Goal: Task Accomplishment & Management: Use online tool/utility

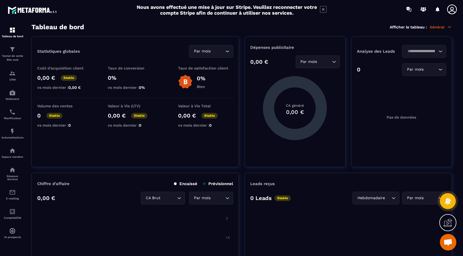
scroll to position [1, 0]
click at [445, 28] on p "Général" at bounding box center [441, 26] width 22 height 5
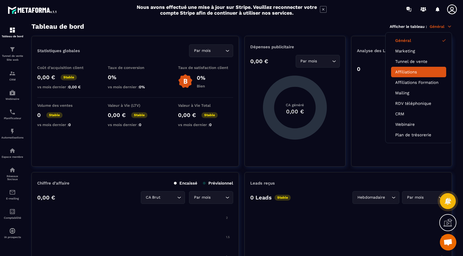
click at [410, 73] on link "Affiliations" at bounding box center [419, 72] width 47 height 5
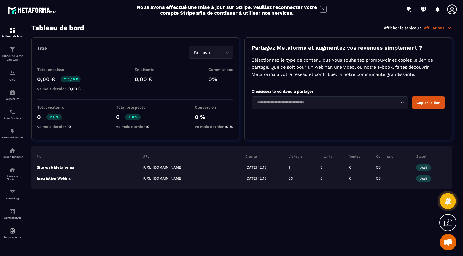
click at [170, 184] on td "https://api.metaforma.io/s/webinar/revele-les-sens-du-colibri-569-279-1121" at bounding box center [191, 178] width 103 height 11
click at [299, 184] on td "23" at bounding box center [301, 178] width 32 height 11
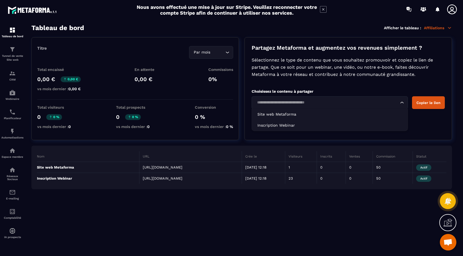
click at [405, 104] on icon "Search for option" at bounding box center [403, 103] width 6 height 6
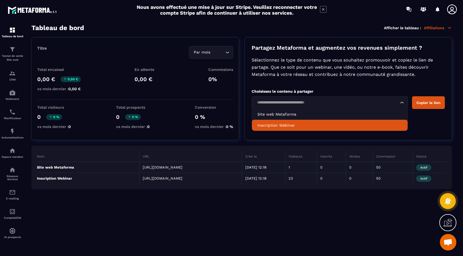
click at [378, 122] on p "Inscription Webinar" at bounding box center [330, 125] width 145 height 6
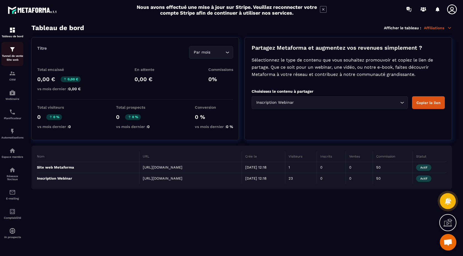
click at [7, 60] on p "Tunnel de vente Site web" at bounding box center [12, 58] width 22 height 8
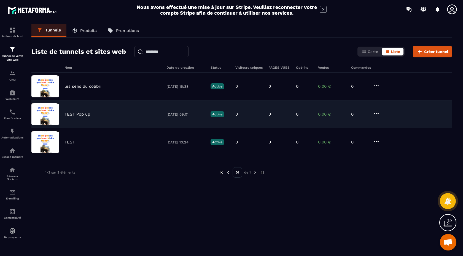
click at [121, 119] on div "TEST Pop up 07/05/2025 09:01 Active 0 0 0 0,00 € 0" at bounding box center [241, 114] width 421 height 28
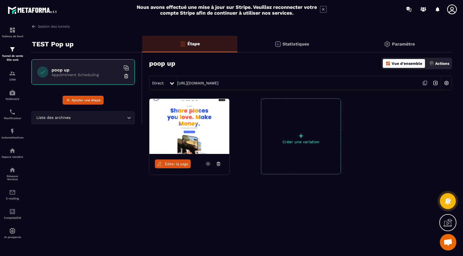
click at [175, 163] on span "Éditer la page" at bounding box center [177, 164] width 24 height 4
